Goal: Task Accomplishment & Management: Use online tool/utility

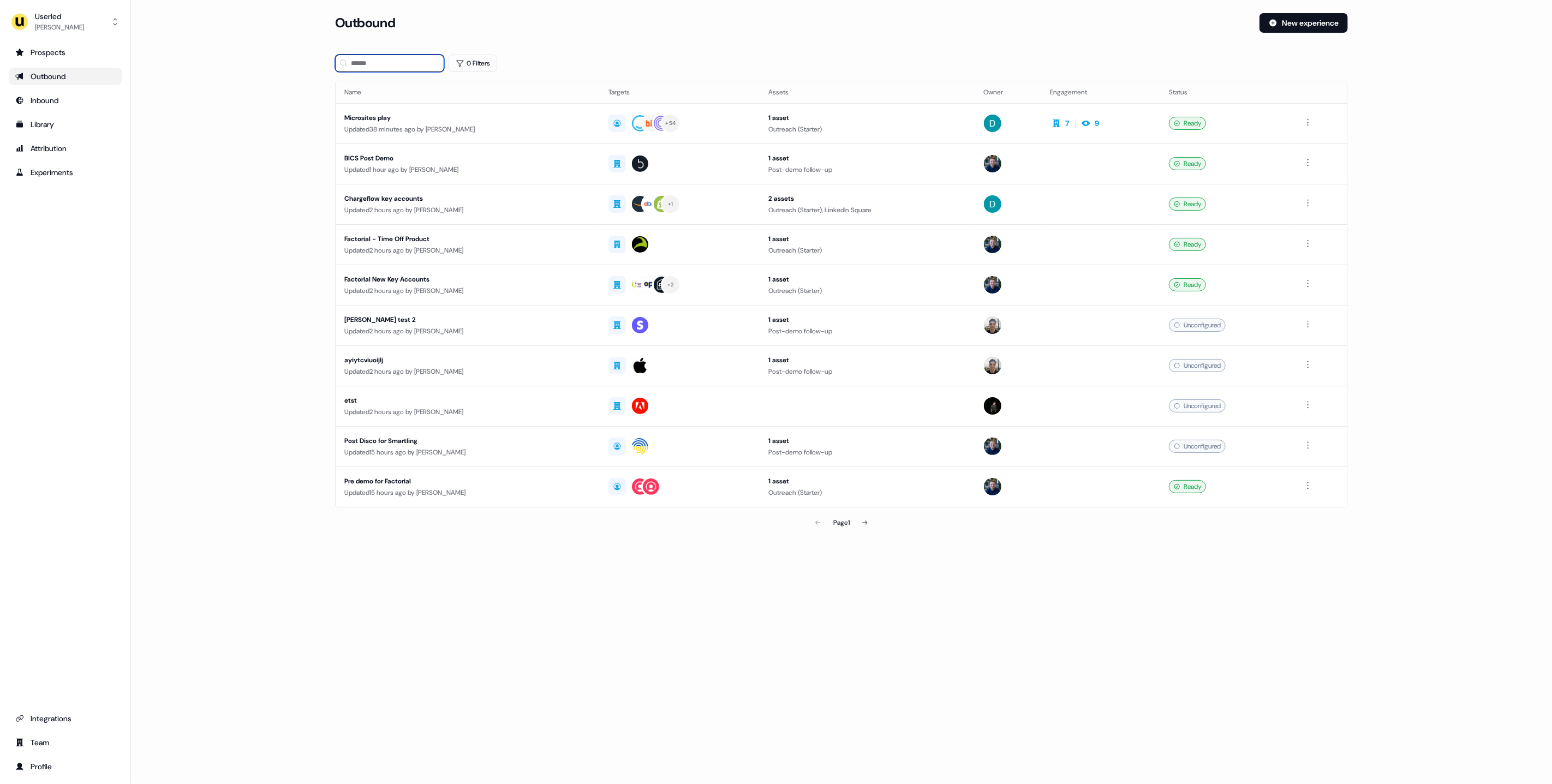
click at [365, 59] on input at bounding box center [389, 63] width 109 height 17
click at [113, 23] on icon "side nav menu" at bounding box center [115, 22] width 9 height 9
click at [83, 54] on div "Impersonate (Admin)" at bounding box center [65, 51] width 104 height 20
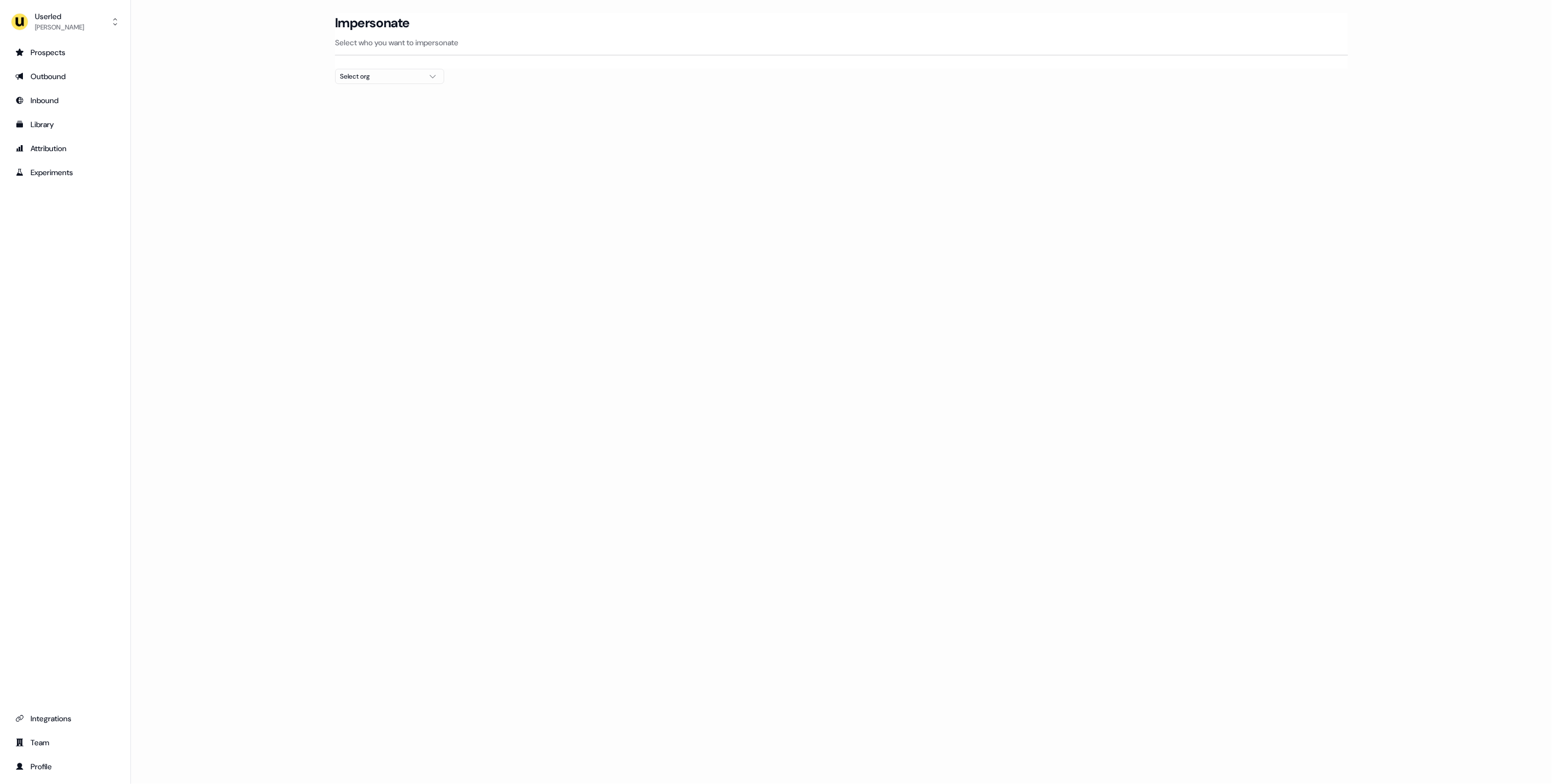
click at [407, 75] on div "Select org" at bounding box center [381, 76] width 82 height 11
type input "****"
click at [356, 116] on div "Canva" at bounding box center [390, 115] width 108 height 17
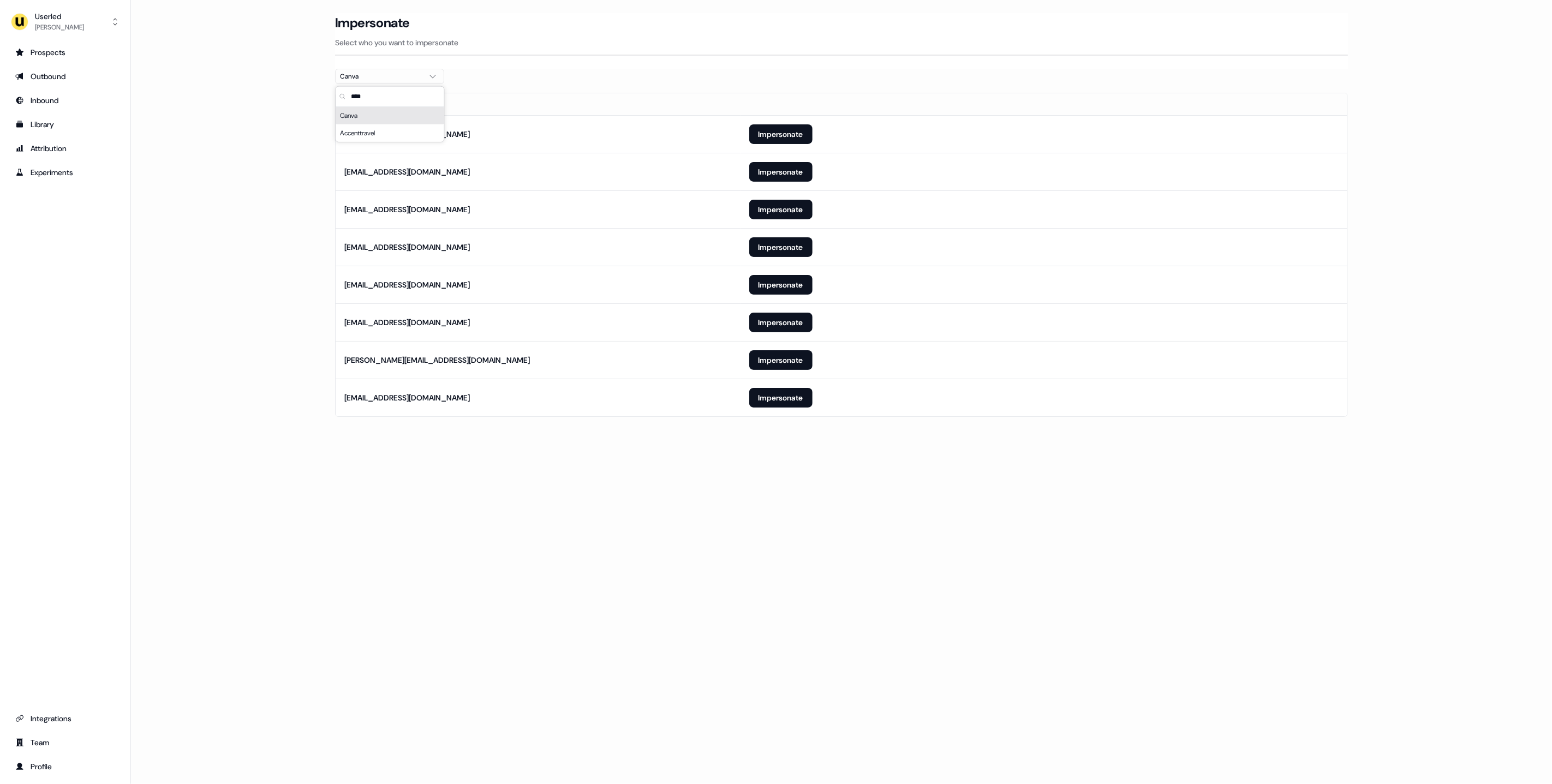
click at [295, 125] on main "Loading... Impersonate Select who you want to impersonate Canva Email [EMAIL_AD…" at bounding box center [841, 230] width 1421 height 434
click at [771, 243] on button "Impersonate" at bounding box center [781, 247] width 63 height 20
